Goal: Task Accomplishment & Management: Complete application form

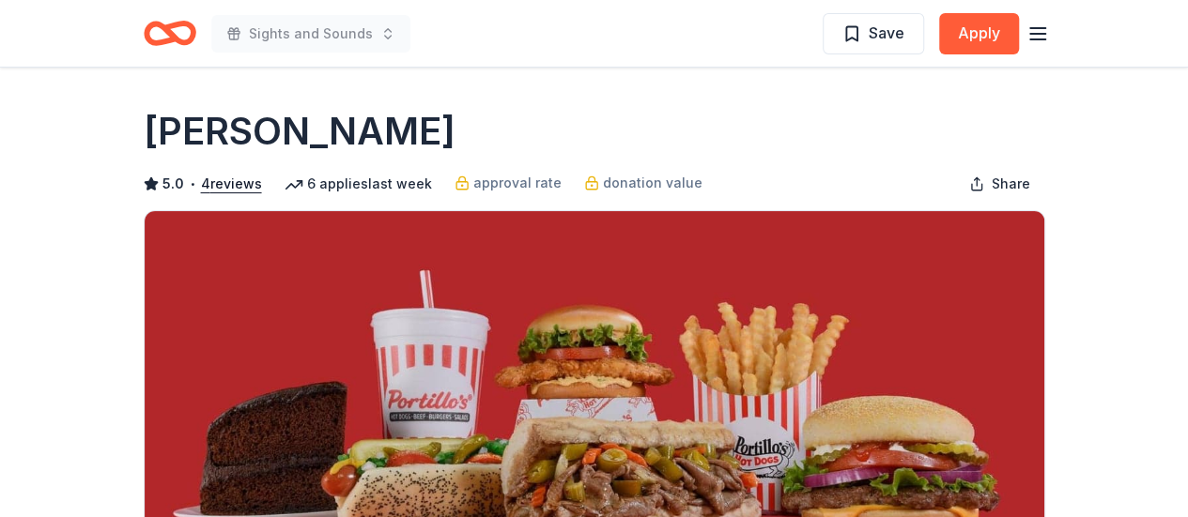
click at [163, 28] on icon "Home" at bounding box center [177, 32] width 29 height 19
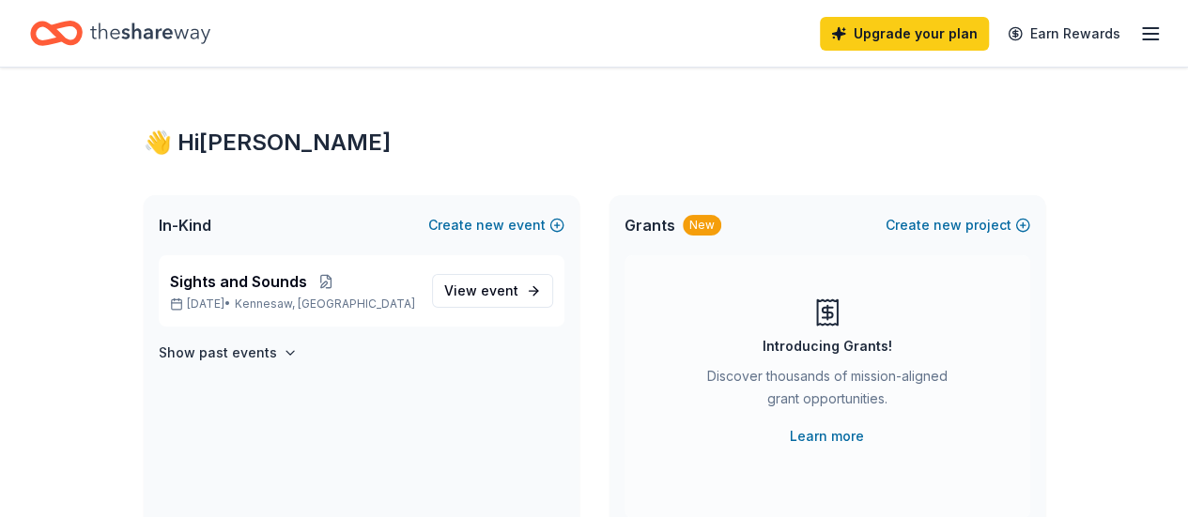
click at [167, 32] on icon "Home" at bounding box center [150, 33] width 120 height 21
click at [819, 439] on link "Learn more" at bounding box center [827, 436] width 74 height 23
click at [130, 33] on icon "Home" at bounding box center [150, 33] width 120 height 39
click at [132, 32] on icon "Home" at bounding box center [150, 33] width 120 height 39
click at [862, 23] on link "Upgrade your plan" at bounding box center [904, 34] width 169 height 34
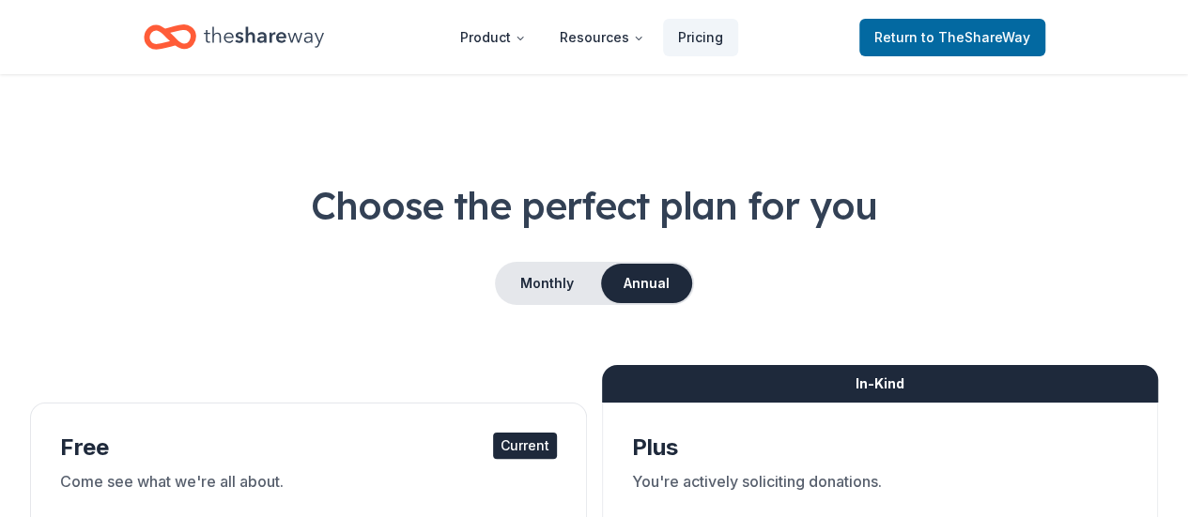
click at [241, 41] on icon "Home" at bounding box center [264, 36] width 120 height 21
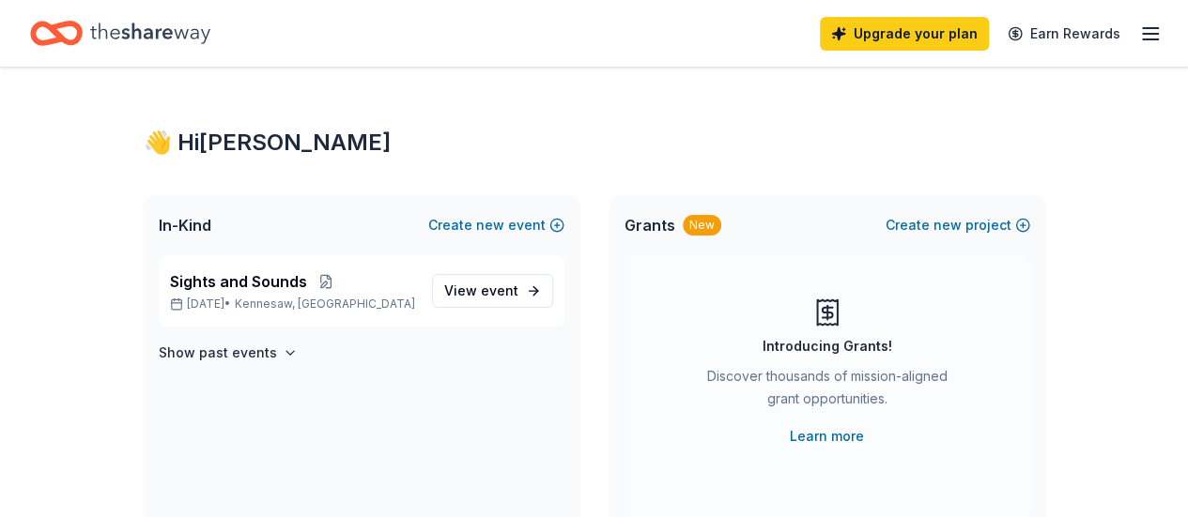
click at [113, 37] on icon "Home" at bounding box center [150, 33] width 120 height 39
click at [246, 281] on span "Sights and Sounds" at bounding box center [238, 281] width 137 height 23
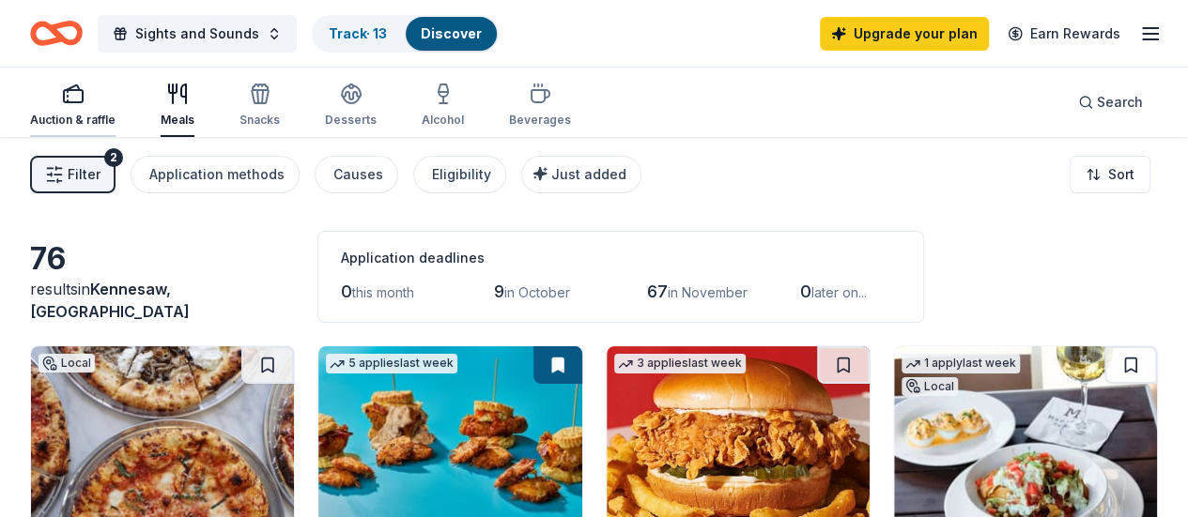
click at [78, 96] on rect "button" at bounding box center [73, 96] width 19 height 12
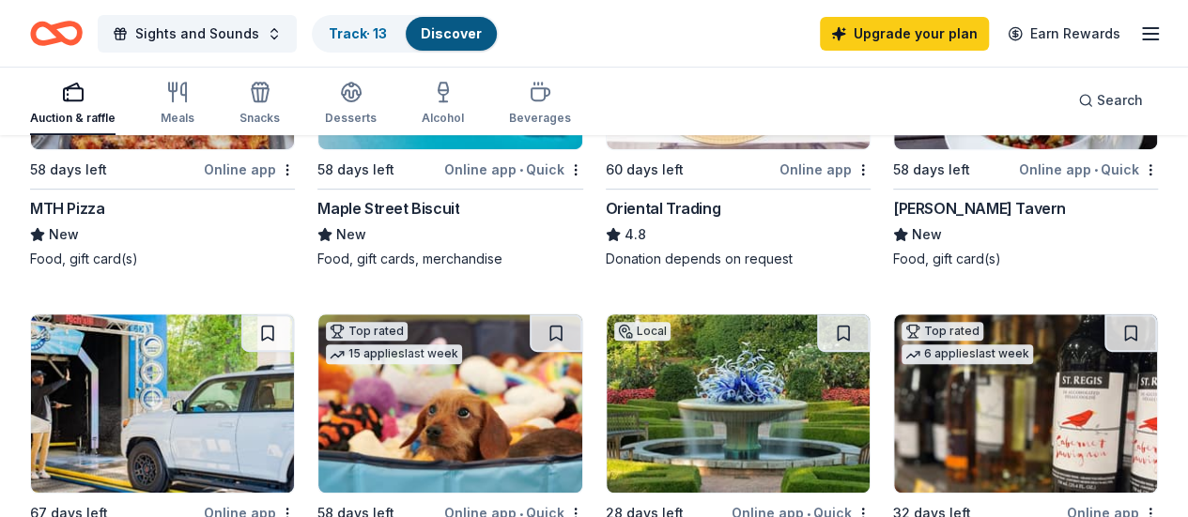
scroll to position [282, 0]
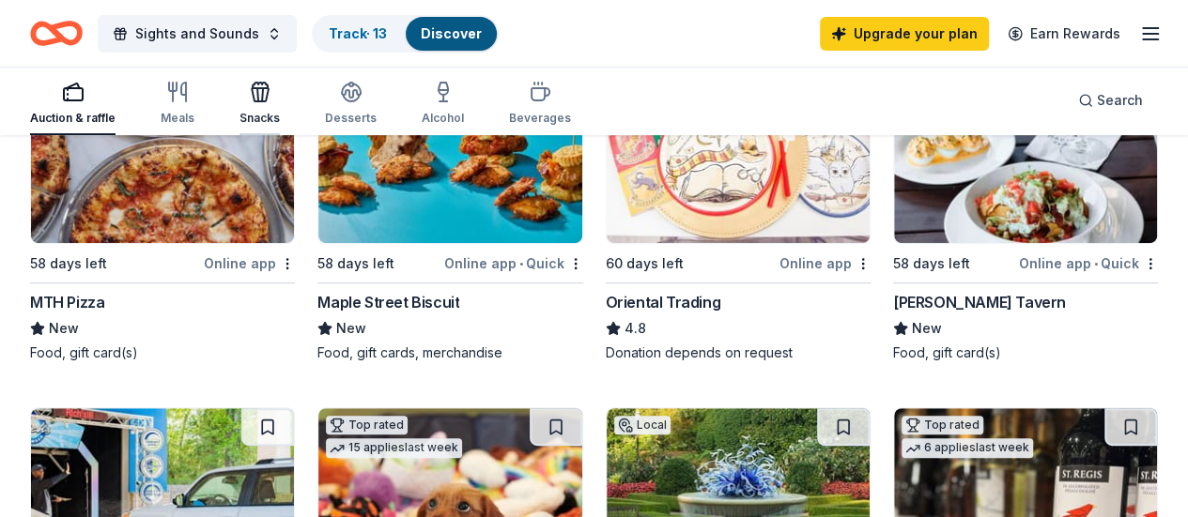
click at [266, 88] on icon "button" at bounding box center [260, 94] width 17 height 13
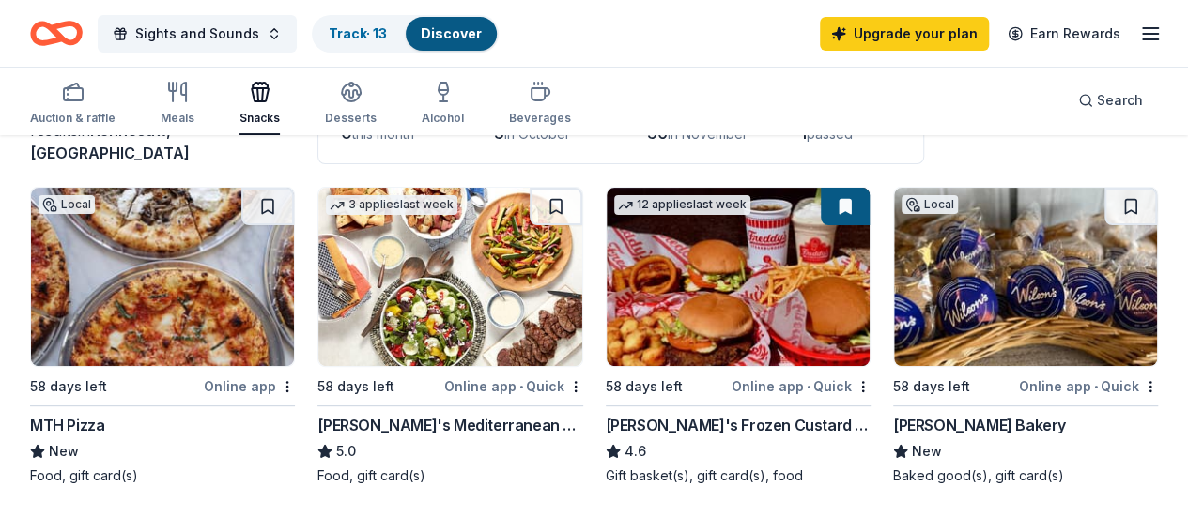
scroll to position [188, 0]
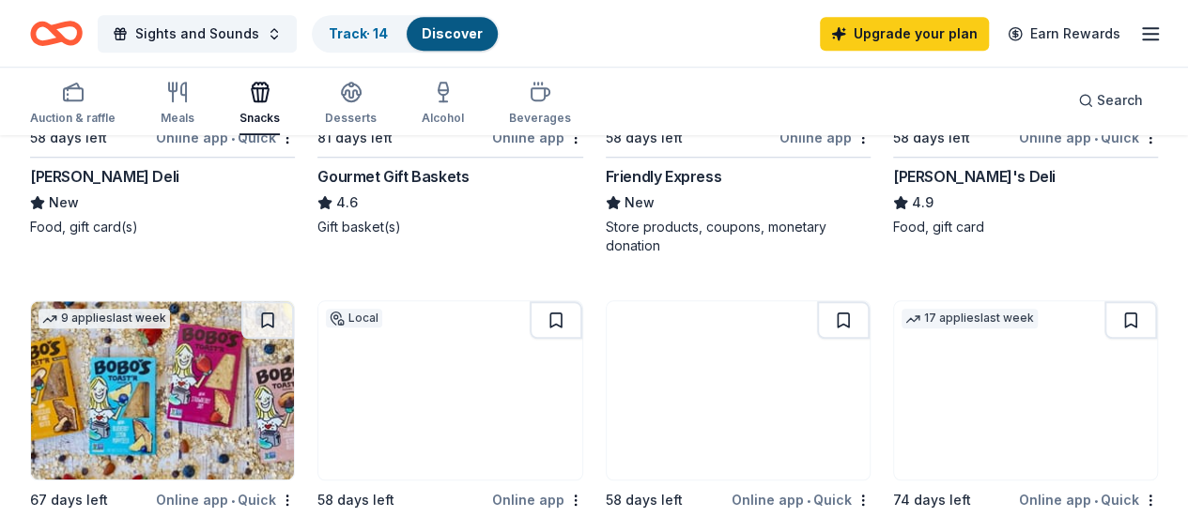
scroll to position [845, 0]
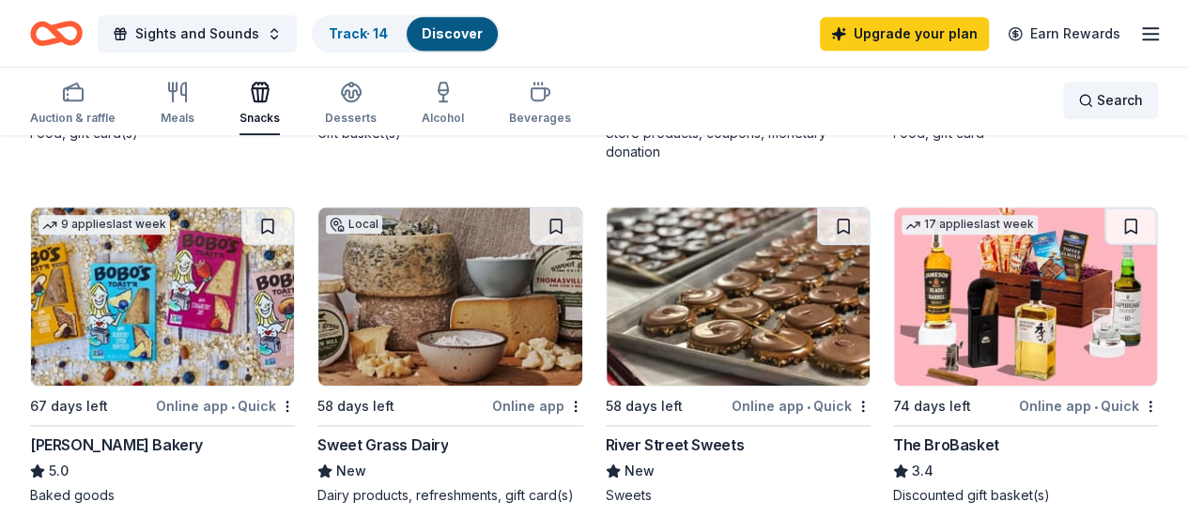
click at [1119, 100] on span "Search" at bounding box center [1120, 100] width 46 height 23
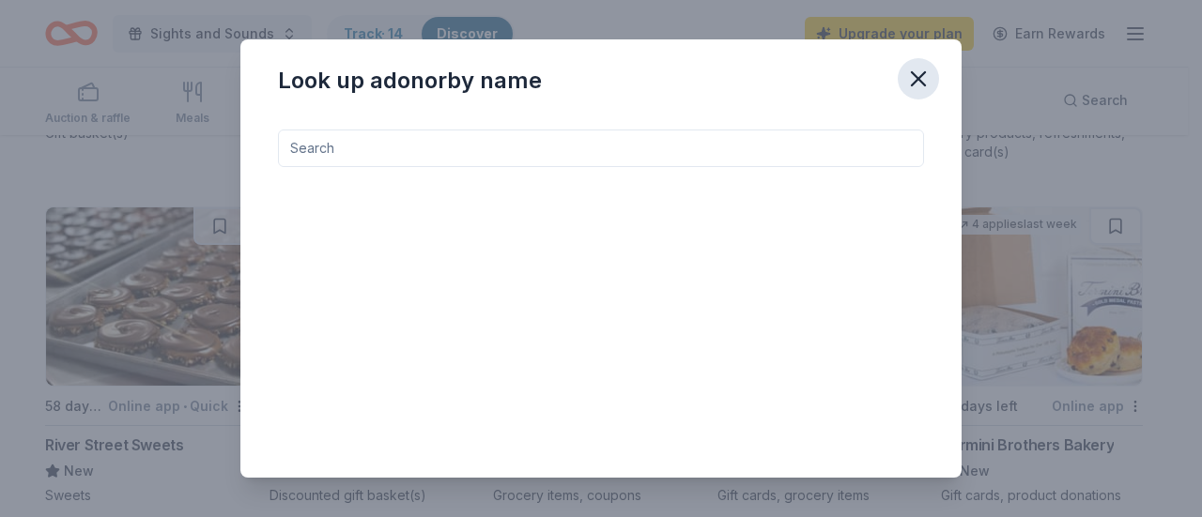
click at [912, 89] on icon "button" at bounding box center [918, 79] width 26 height 26
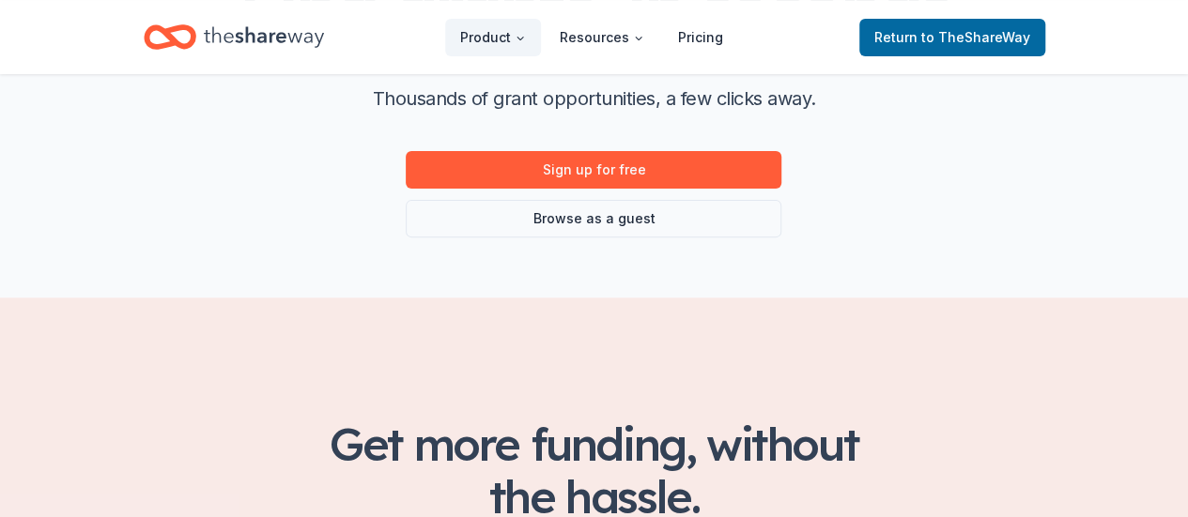
scroll to position [188, 0]
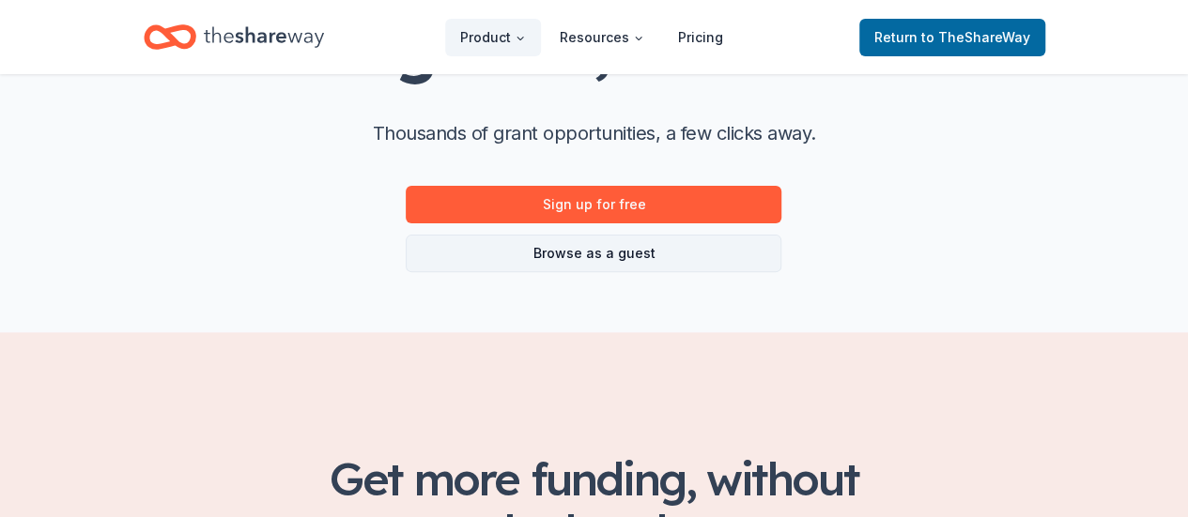
click at [615, 256] on link "Browse as a guest" at bounding box center [594, 254] width 376 height 38
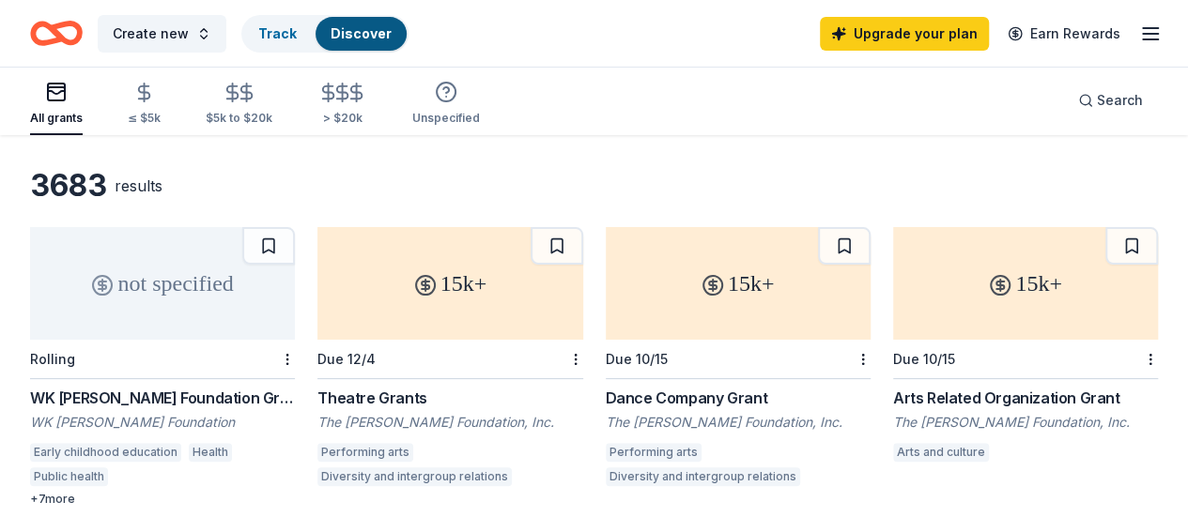
scroll to position [94, 0]
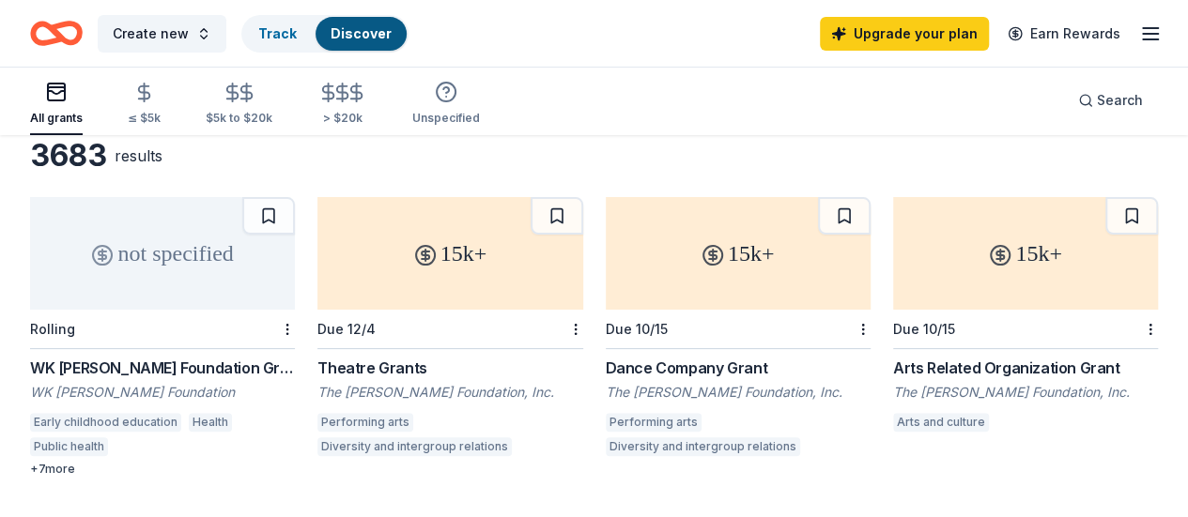
click at [606, 294] on div "15k+" at bounding box center [738, 253] width 265 height 113
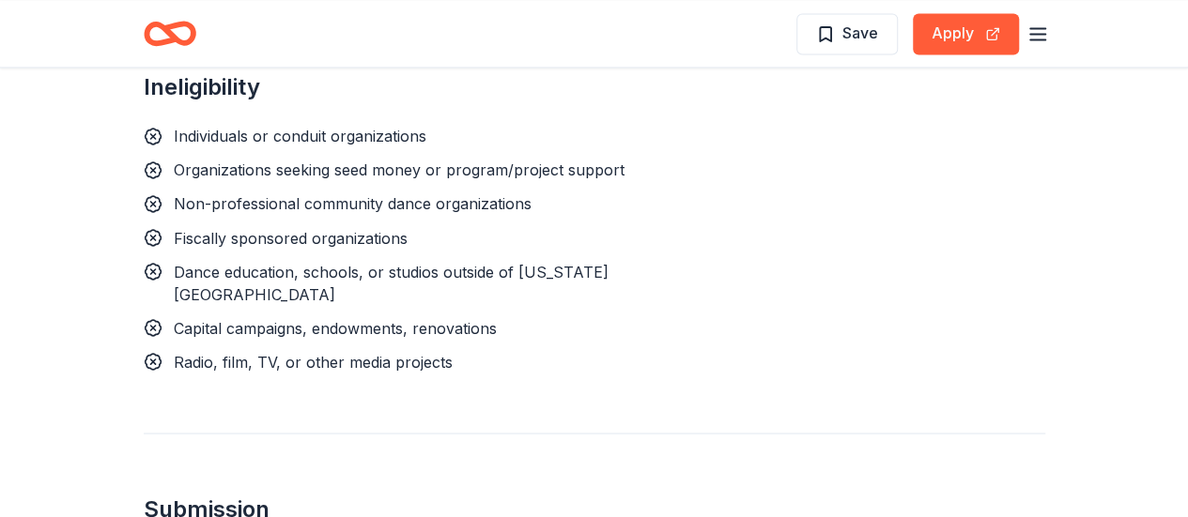
scroll to position [1596, 0]
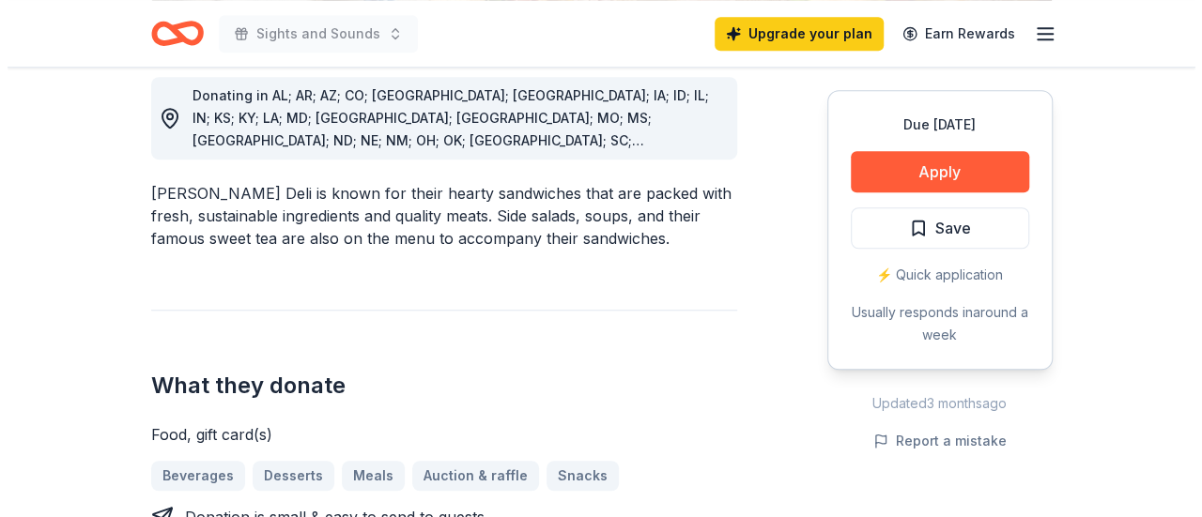
scroll to position [563, 0]
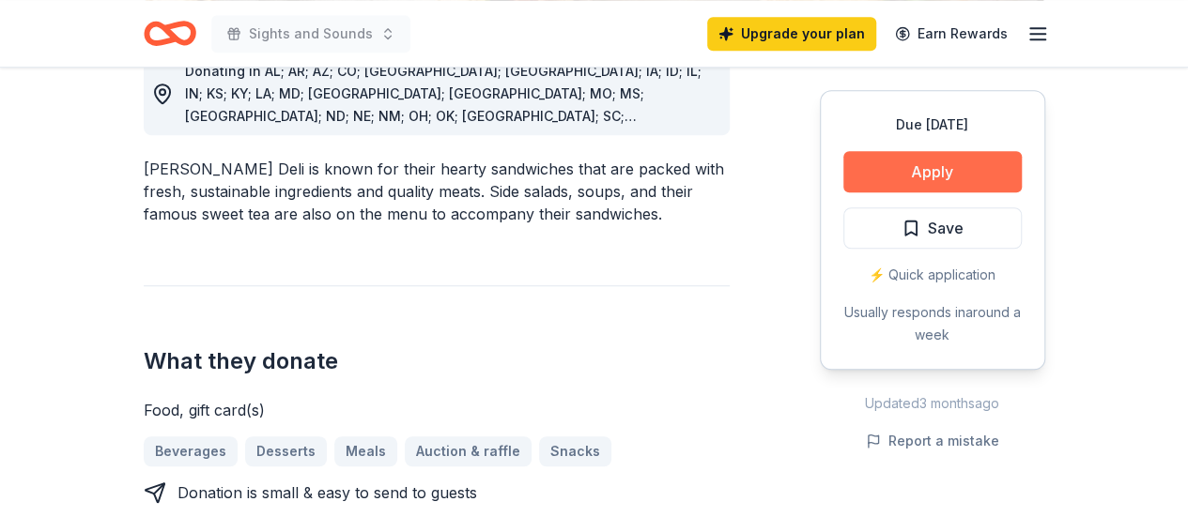
click at [999, 180] on button "Apply" at bounding box center [932, 171] width 178 height 41
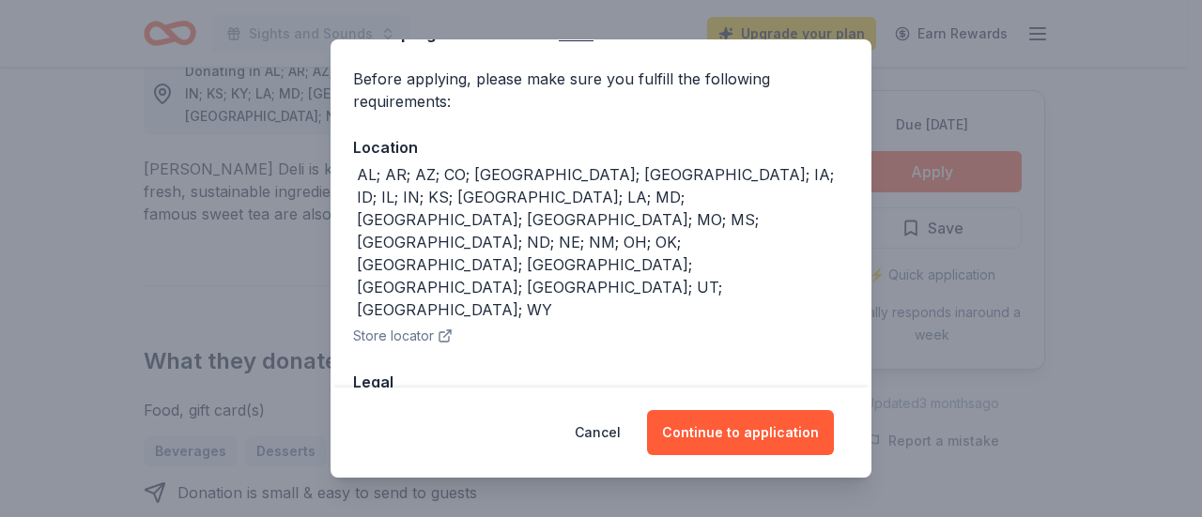
scroll to position [150, 0]
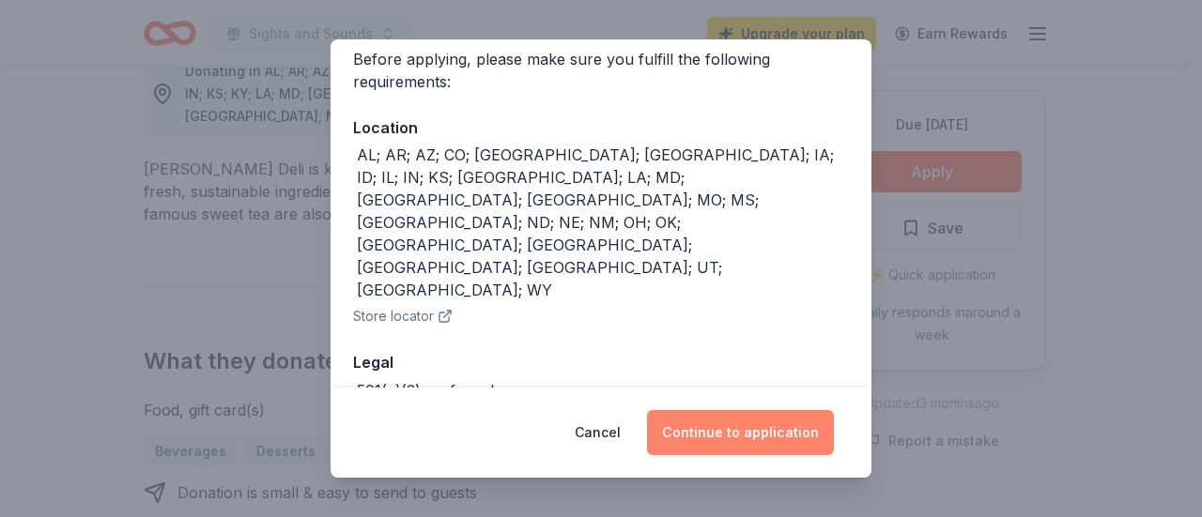
click at [755, 433] on button "Continue to application" at bounding box center [740, 432] width 187 height 45
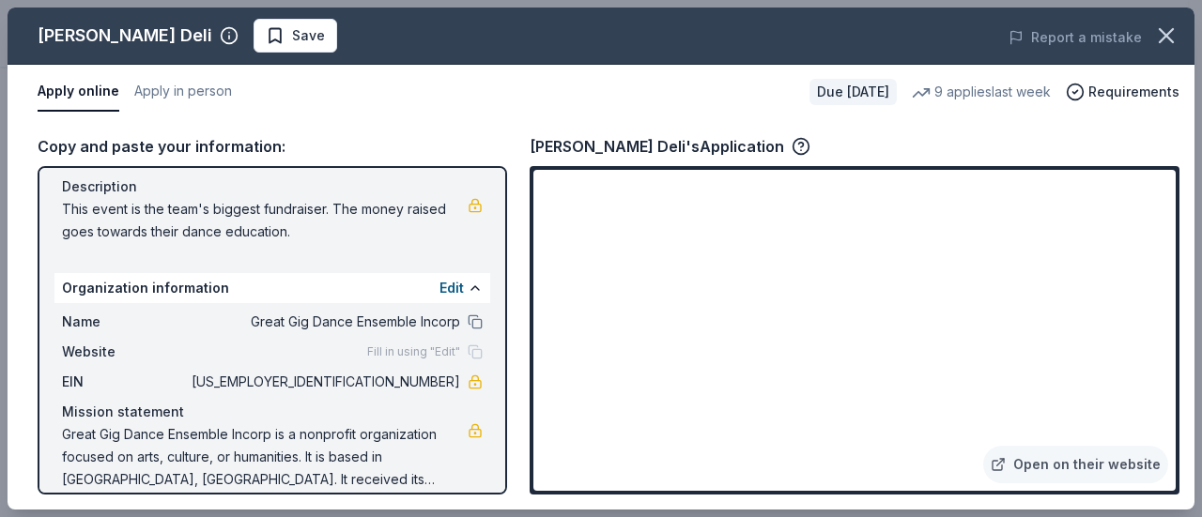
scroll to position [208, 0]
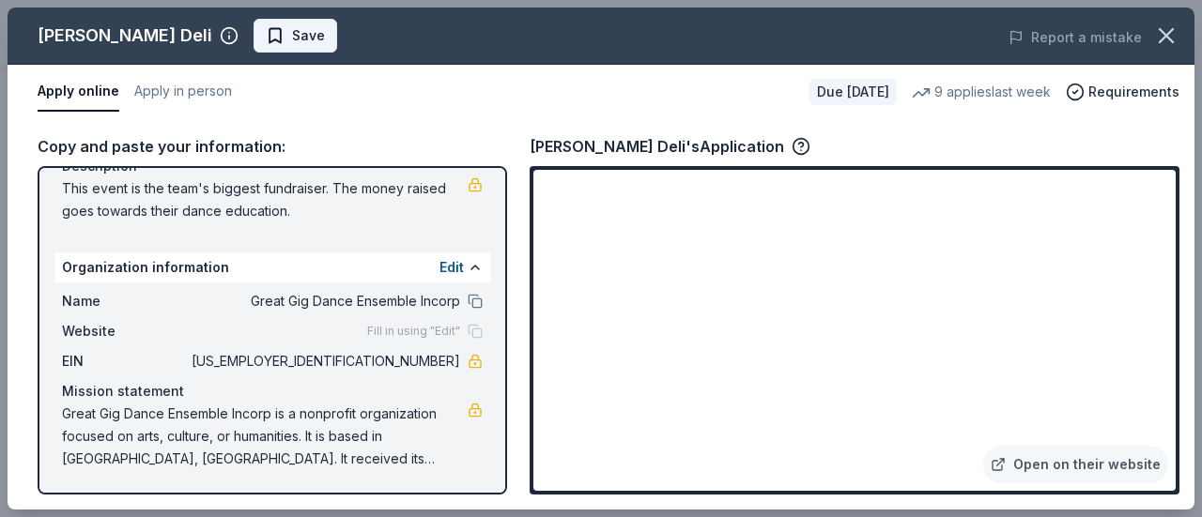
click at [285, 44] on button "Save" at bounding box center [296, 36] width 84 height 34
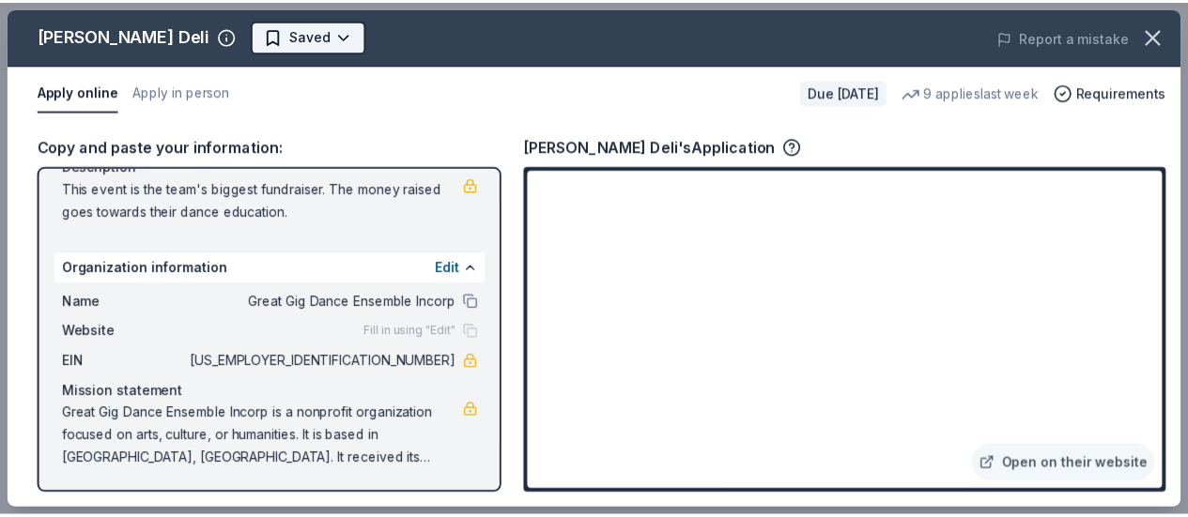
scroll to position [0, 0]
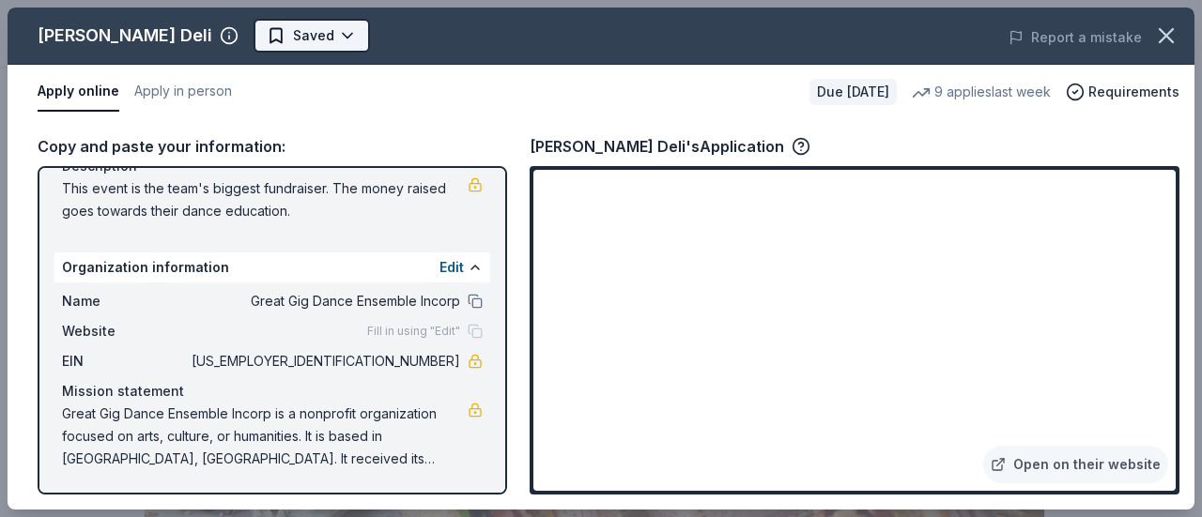
click at [293, 44] on body "Sights and Sounds Upgrade your plan Earn Rewards Due [DATE] Share [PERSON_NAME]…" at bounding box center [594, 258] width 1188 height 517
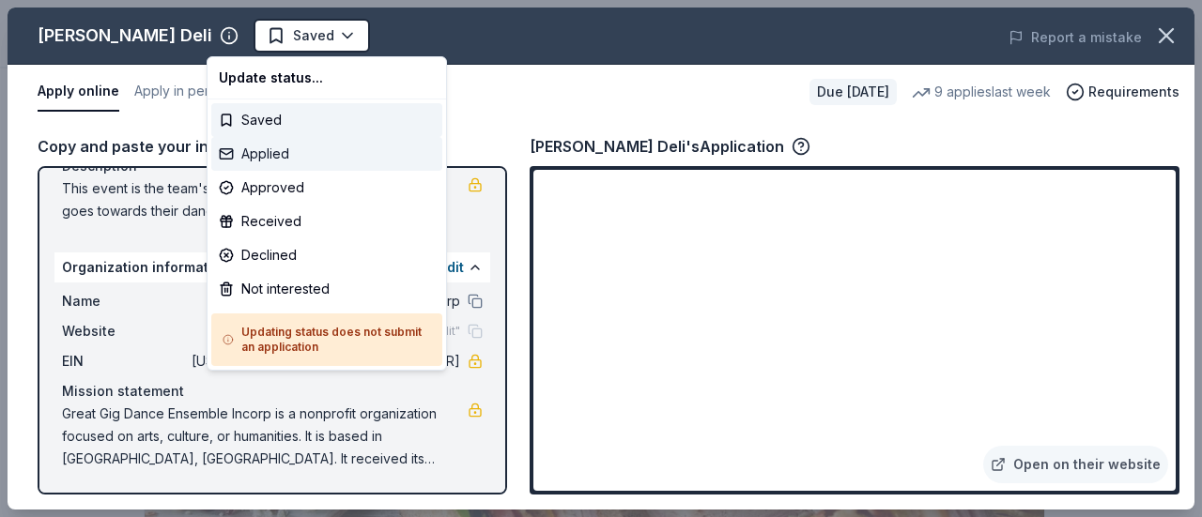
click at [267, 156] on div "Applied" at bounding box center [326, 154] width 231 height 34
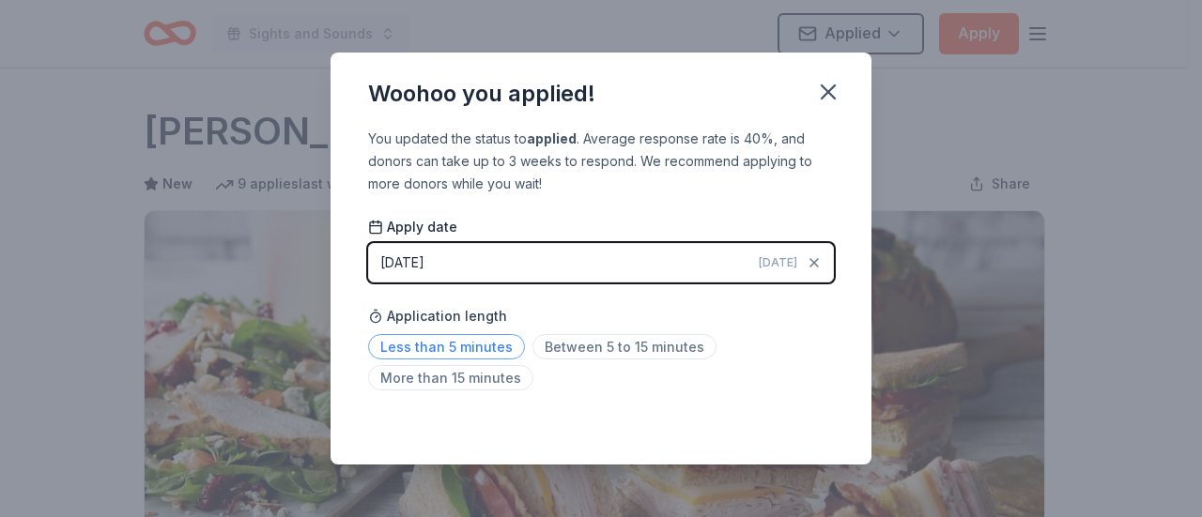
click at [480, 346] on span "Less than 5 minutes" at bounding box center [446, 346] width 157 height 25
click at [830, 95] on icon "button" at bounding box center [828, 91] width 13 height 13
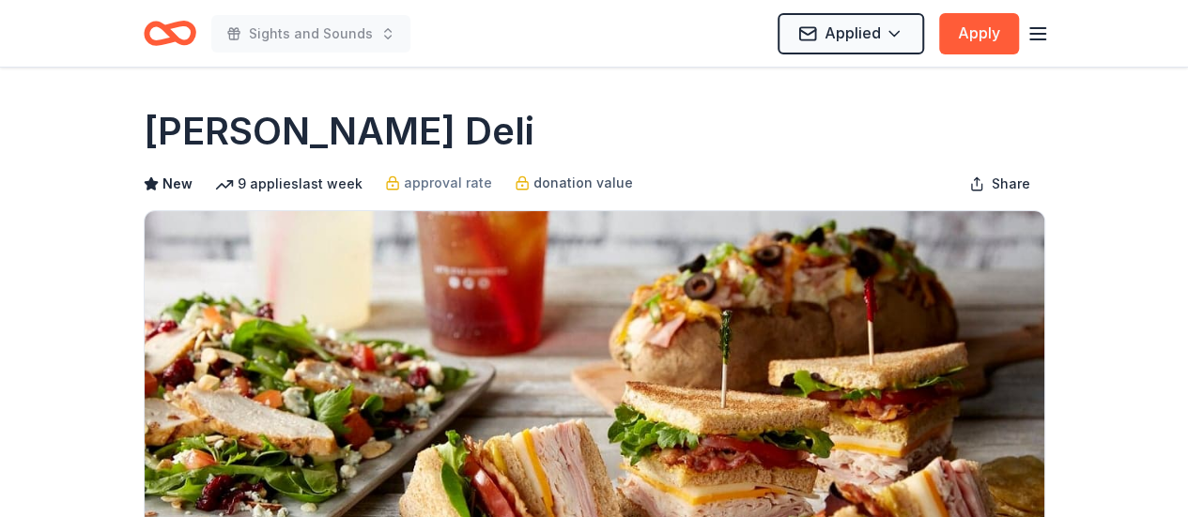
scroll to position [94, 0]
